Goal: Information Seeking & Learning: Learn about a topic

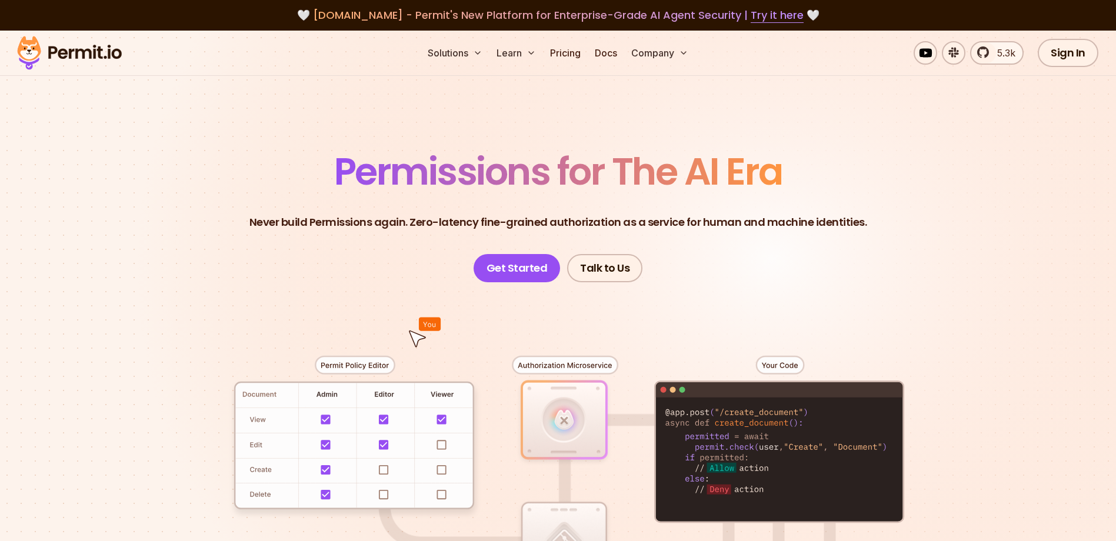
click at [98, 55] on img at bounding box center [69, 53] width 115 height 40
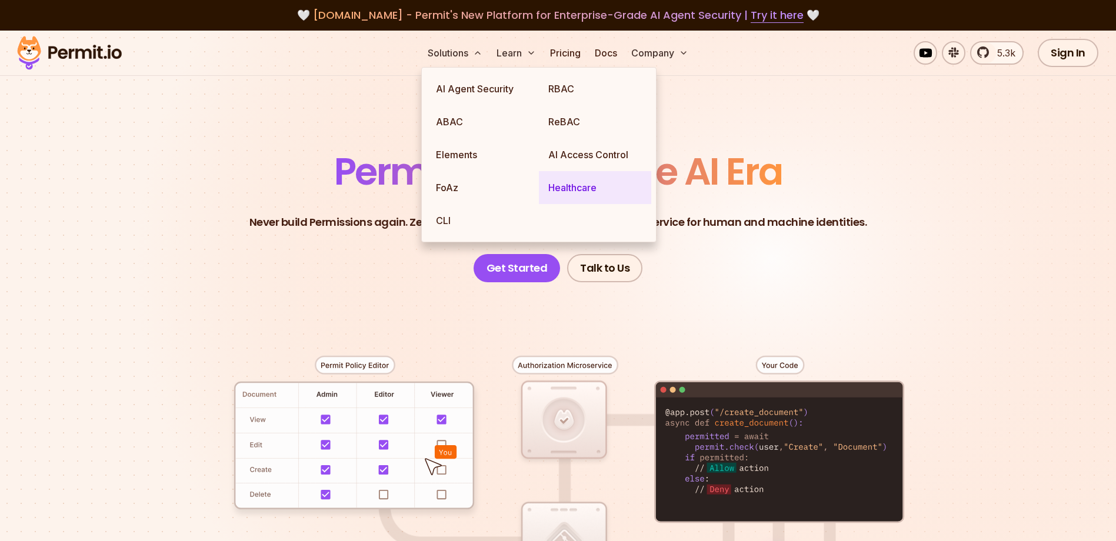
click at [583, 192] on link "Healthcare" at bounding box center [595, 187] width 112 height 33
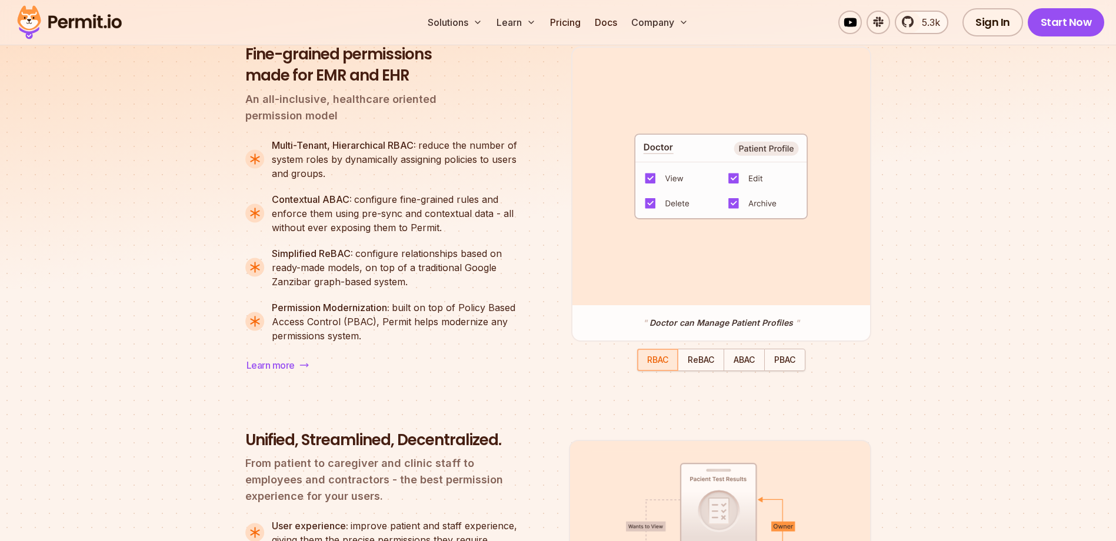
scroll to position [1000, 0]
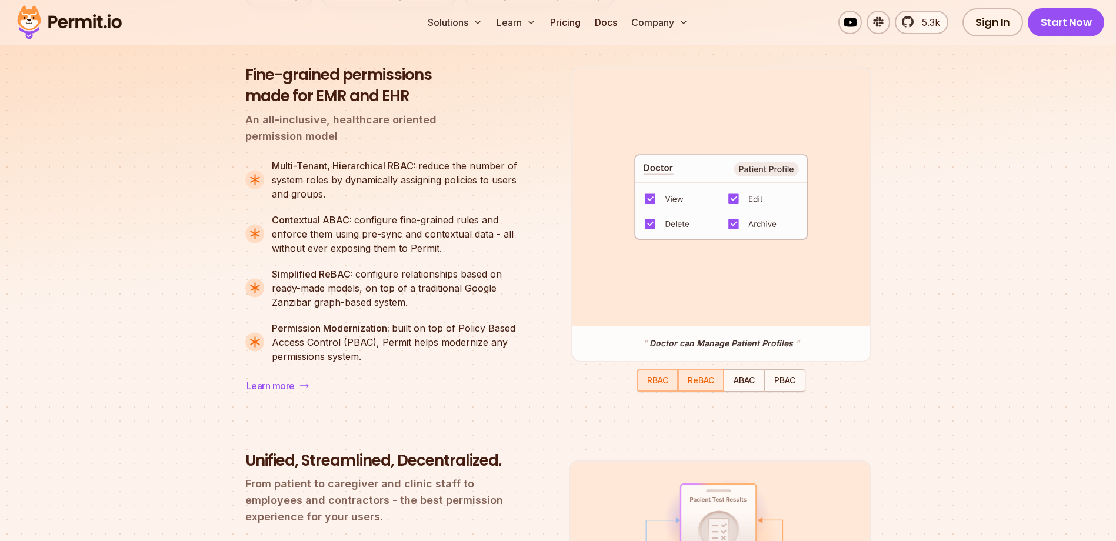
click at [692, 385] on span "ReBAC" at bounding box center [701, 380] width 26 height 10
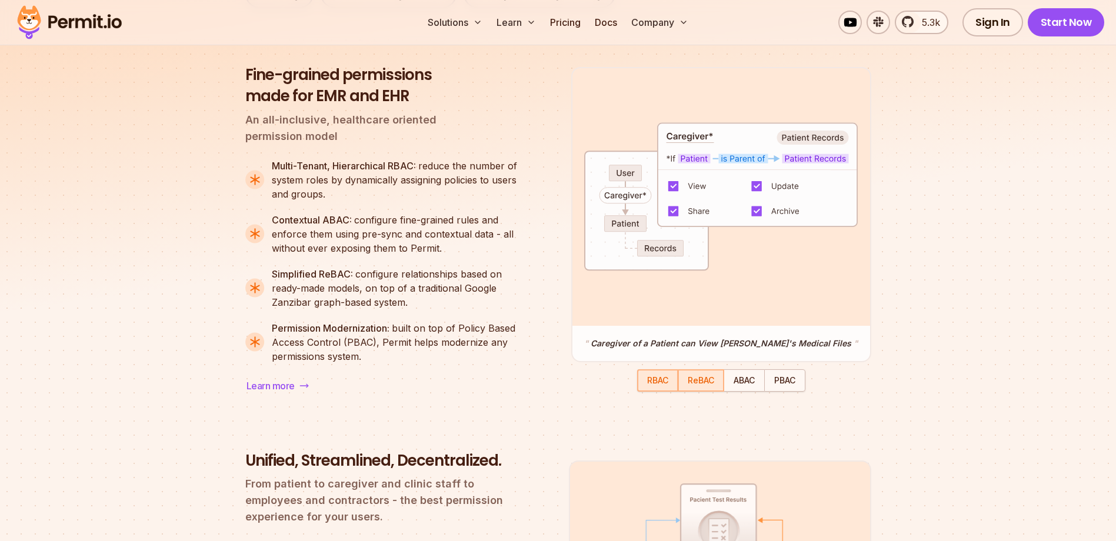
click at [659, 381] on span "RBAC" at bounding box center [657, 380] width 21 height 10
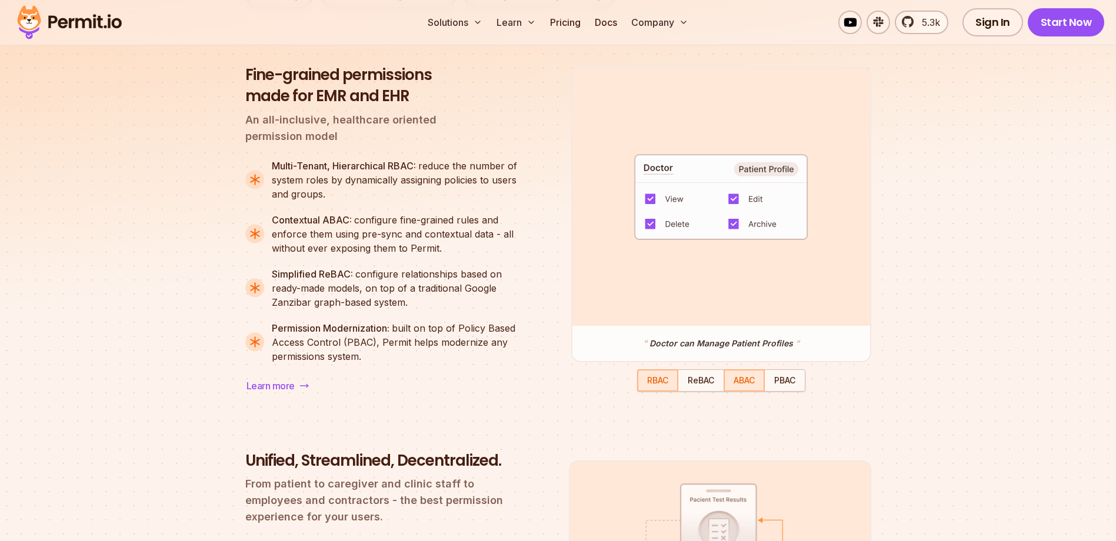
click at [734, 385] on span "ABAC" at bounding box center [744, 380] width 21 height 10
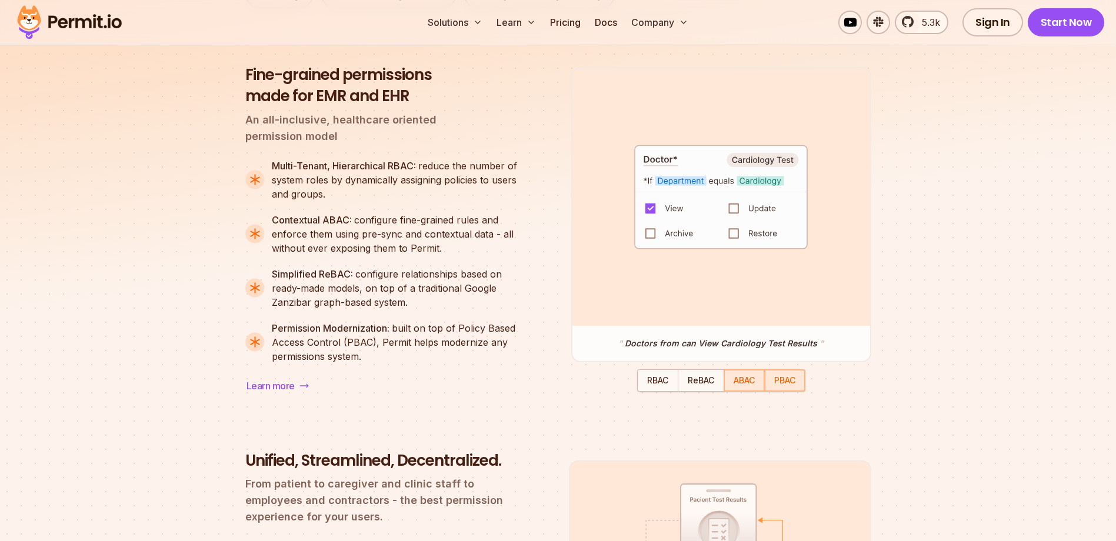
click at [785, 385] on span "PBAC" at bounding box center [784, 380] width 21 height 10
click at [754, 380] on span "ABAC" at bounding box center [744, 380] width 21 height 10
click at [703, 390] on div "button" at bounding box center [701, 381] width 44 height 20
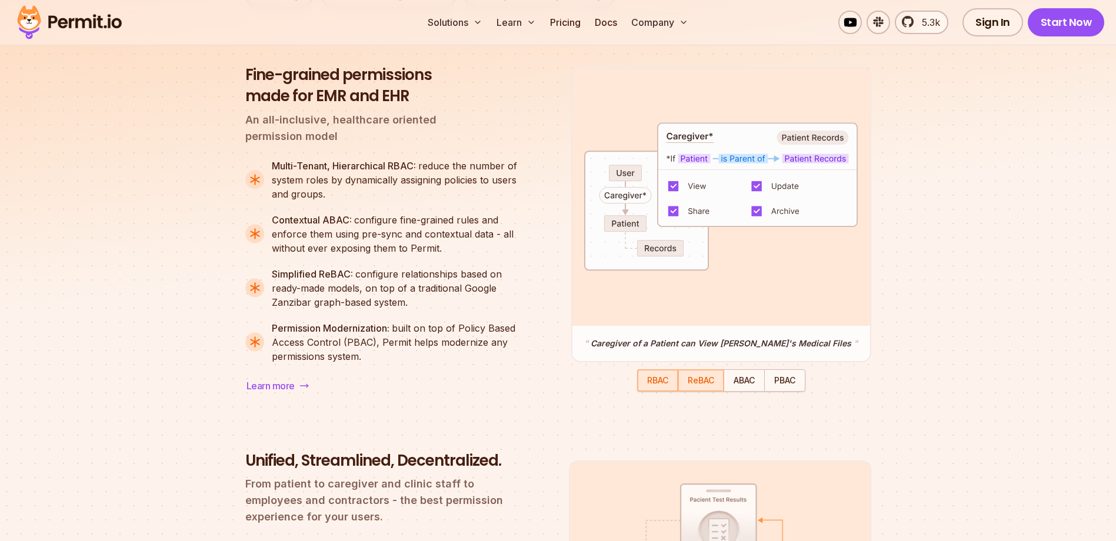
click at [652, 383] on span "RBAC" at bounding box center [657, 380] width 21 height 10
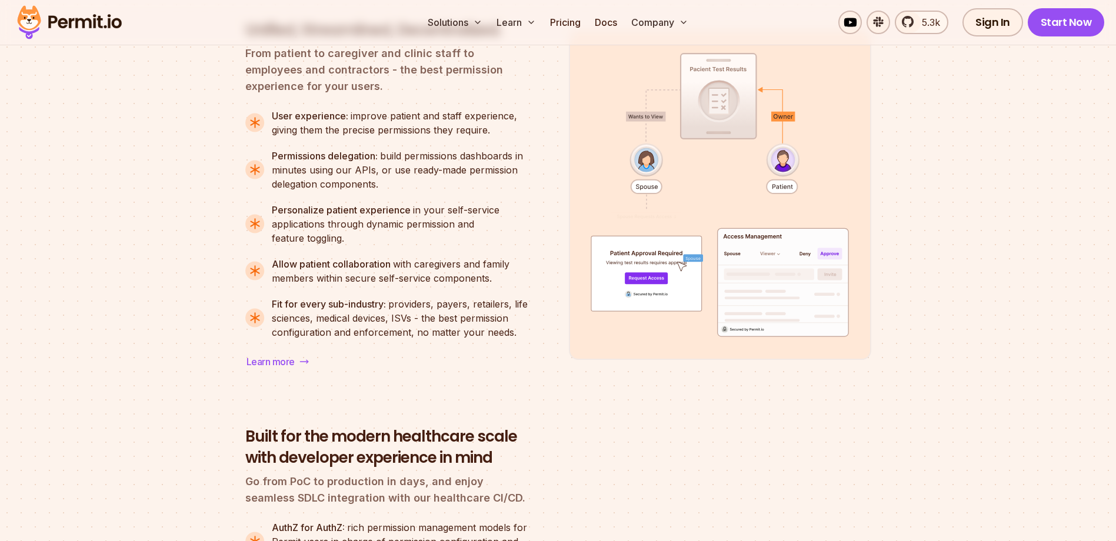
scroll to position [1295, 0]
